Goal: Task Accomplishment & Management: Manage account settings

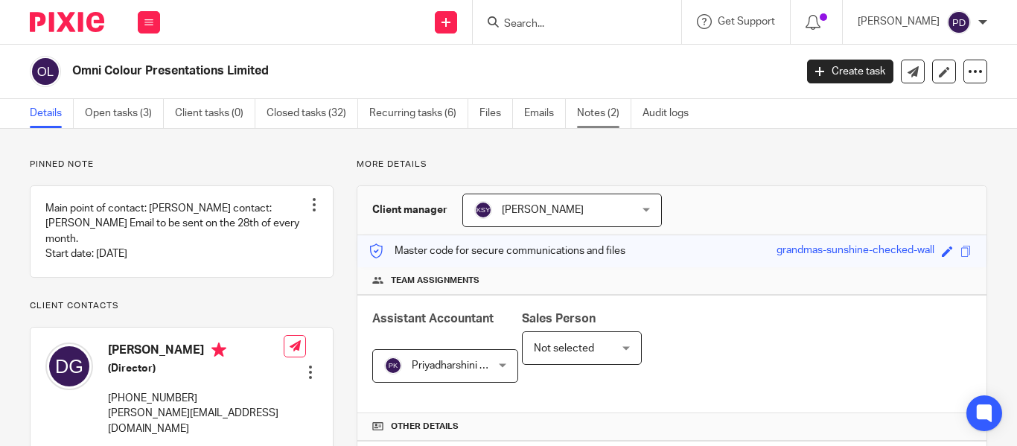
click at [599, 109] on link "Notes (2)" at bounding box center [604, 113] width 54 height 29
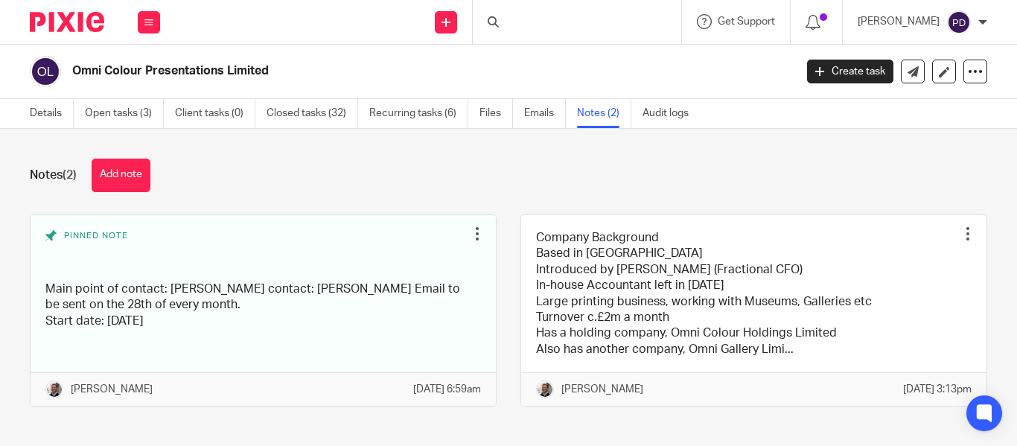
scroll to position [29, 0]
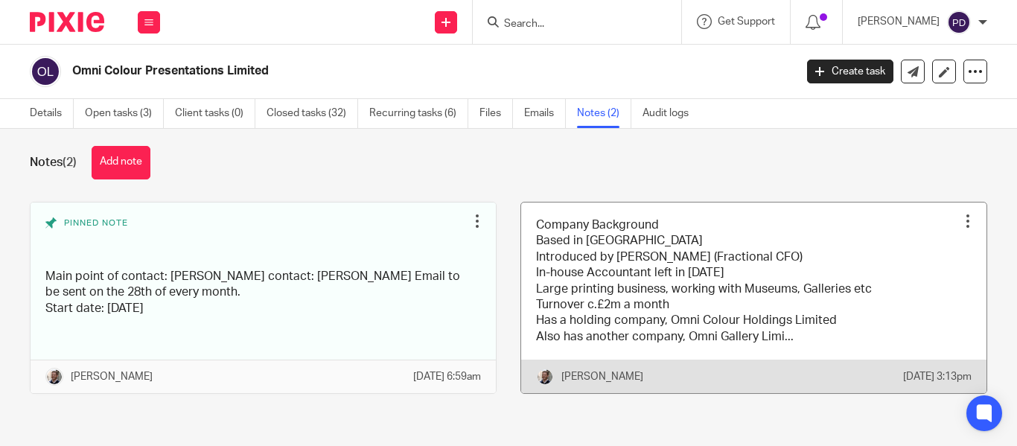
click at [731, 225] on link at bounding box center [753, 298] width 465 height 191
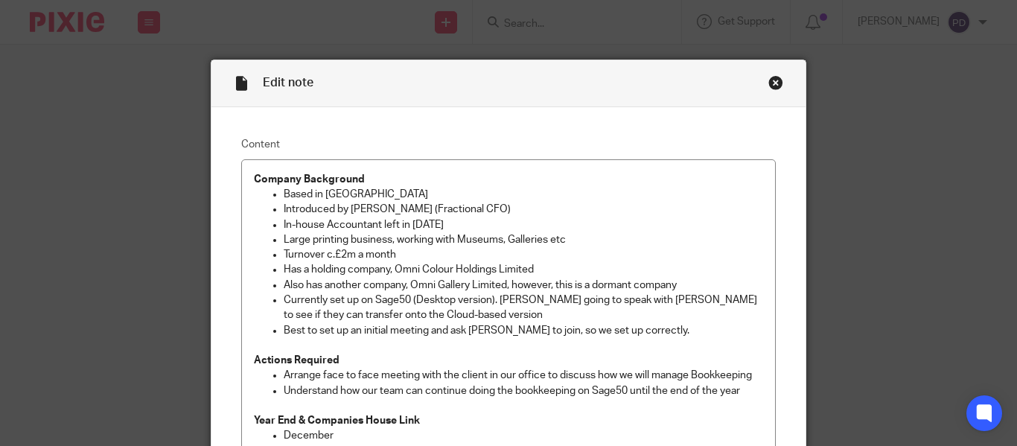
click at [768, 77] on div "Close this dialog window" at bounding box center [775, 82] width 15 height 15
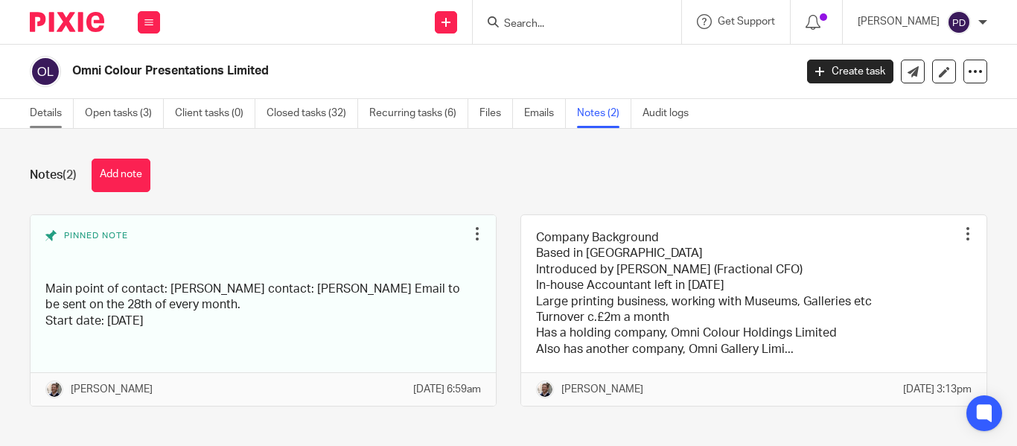
click at [49, 110] on link "Details" at bounding box center [52, 113] width 44 height 29
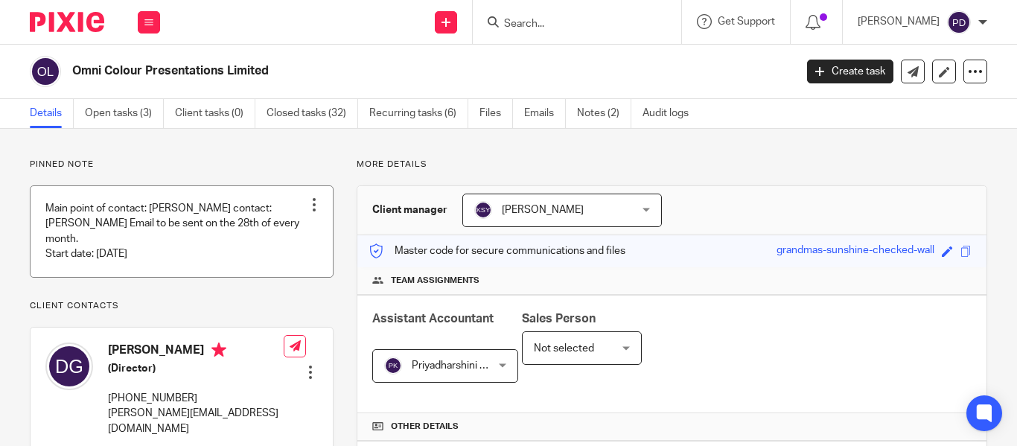
scroll to position [149, 0]
